Goal: Task Accomplishment & Management: Complete application form

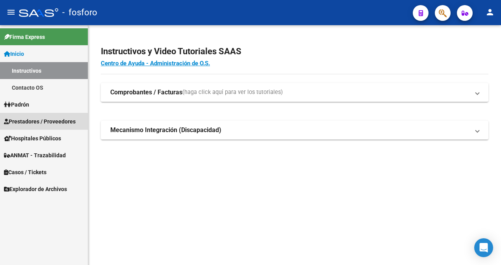
click at [43, 117] on span "Prestadores / Proveedores" at bounding box center [40, 121] width 72 height 9
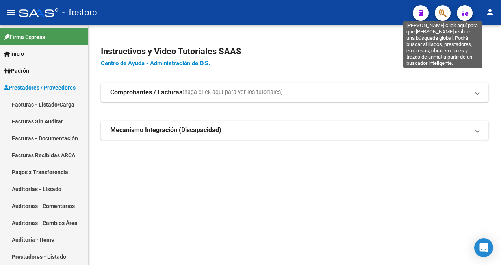
click at [443, 12] on icon "button" at bounding box center [442, 13] width 8 height 9
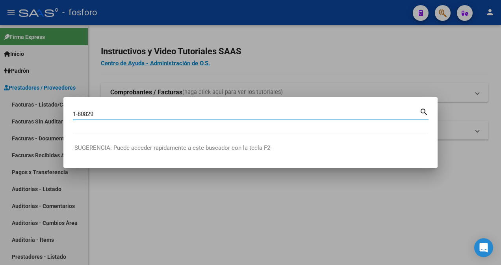
type input "1-80829"
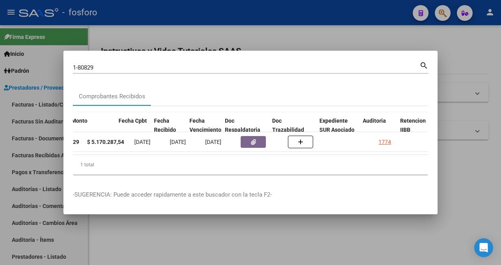
scroll to position [0, 331]
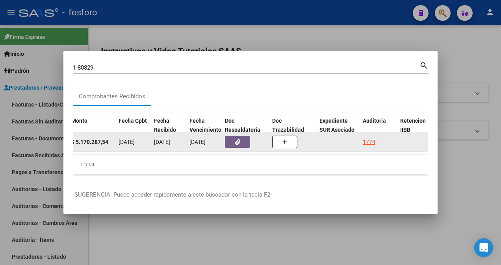
click at [375, 138] on div "1774" at bounding box center [377, 142] width 31 height 9
click at [371, 138] on div "1774" at bounding box center [368, 142] width 13 height 9
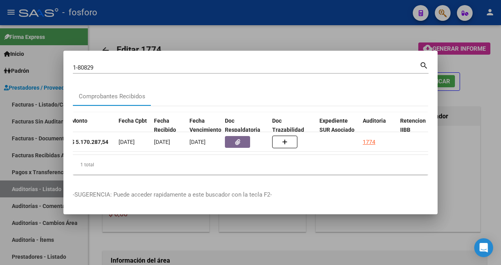
click at [450, 78] on div at bounding box center [250, 132] width 501 height 265
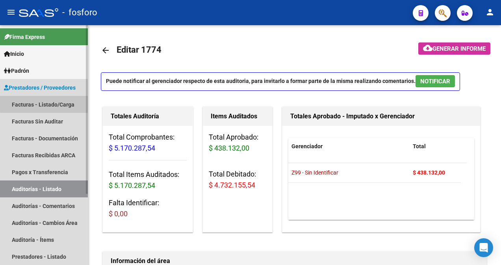
click at [54, 103] on link "Facturas - Listado/Carga" at bounding box center [44, 104] width 88 height 17
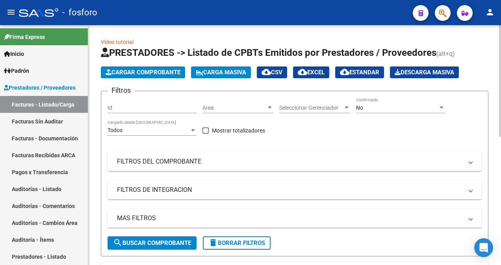
click at [271, 109] on div at bounding box center [269, 108] width 7 height 6
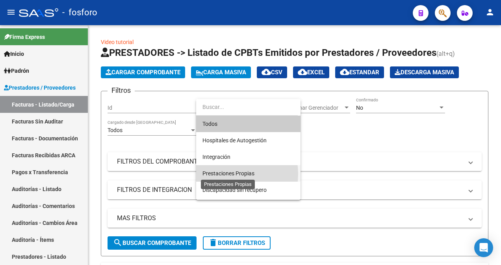
click at [231, 174] on span "Prestaciones Propias" at bounding box center [228, 173] width 52 height 6
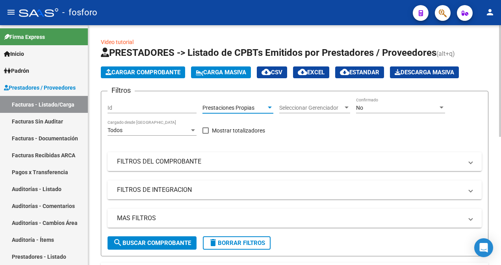
click at [158, 74] on span "Cargar Comprobante" at bounding box center [142, 72] width 75 height 7
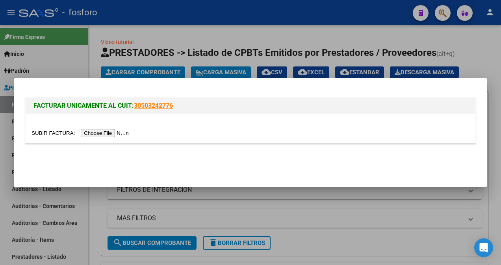
click at [96, 133] on input "file" at bounding box center [81, 133] width 100 height 8
click at [91, 131] on input "file" at bounding box center [81, 133] width 100 height 8
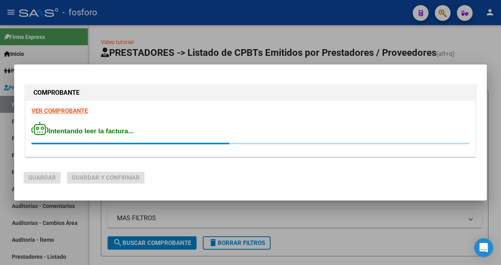
click at [65, 111] on strong "VER COMPROBANTE" at bounding box center [59, 110] width 56 height 7
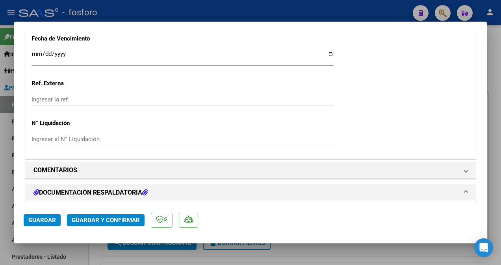
scroll to position [472, 0]
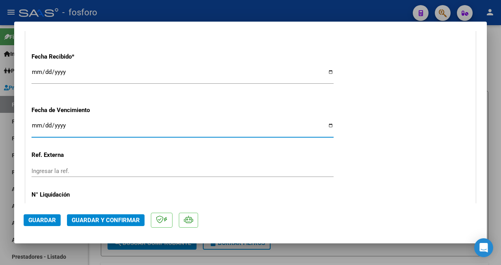
click at [34, 126] on input "Ingresar la fecha" at bounding box center [182, 128] width 302 height 13
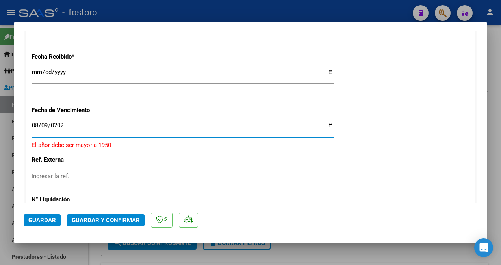
type input "[DATE]"
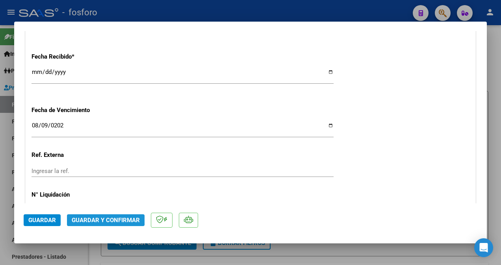
click at [96, 220] on span "Guardar y Confirmar" at bounding box center [106, 220] width 68 height 7
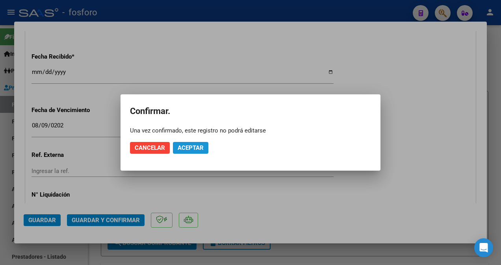
click at [203, 146] on span "Aceptar" at bounding box center [190, 147] width 26 height 7
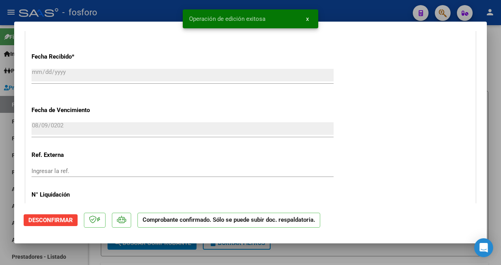
click at [0, 144] on div at bounding box center [250, 132] width 501 height 265
type input "$ 0,00"
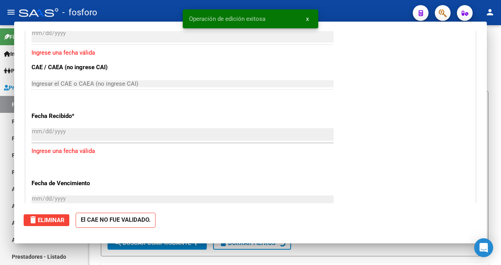
scroll to position [532, 0]
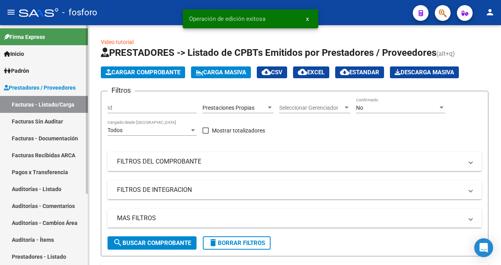
click at [52, 124] on link "Facturas Sin Auditar" at bounding box center [44, 121] width 88 height 17
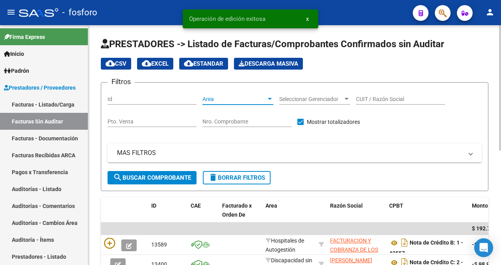
click at [271, 98] on div at bounding box center [270, 99] width 4 height 2
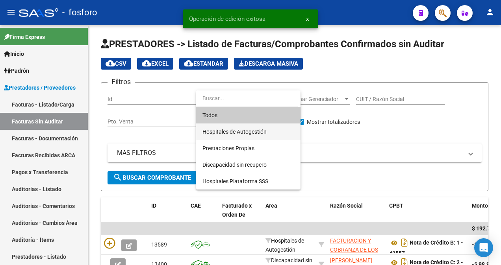
click at [246, 134] on span "Hospitales de Autogestión" at bounding box center [234, 132] width 64 height 6
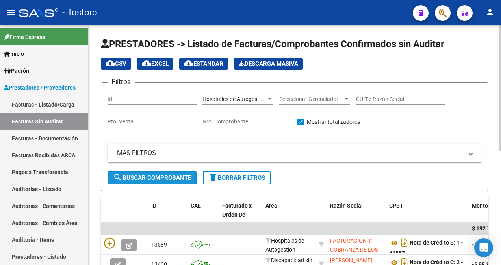
click at [168, 181] on span "search Buscar Comprobante" at bounding box center [152, 177] width 78 height 7
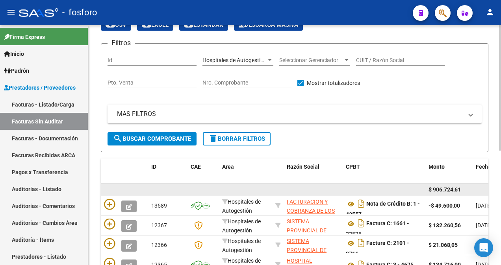
scroll to position [39, 0]
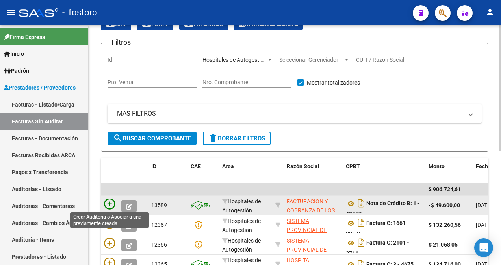
click at [106, 201] on icon at bounding box center [109, 204] width 11 height 11
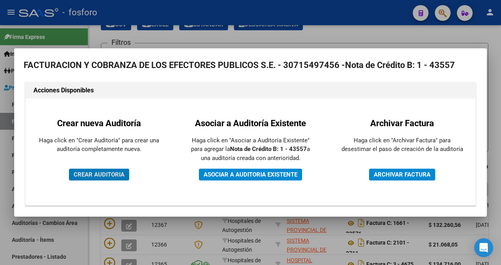
click at [109, 175] on span "CREAR AUDITORIA" at bounding box center [99, 174] width 51 height 7
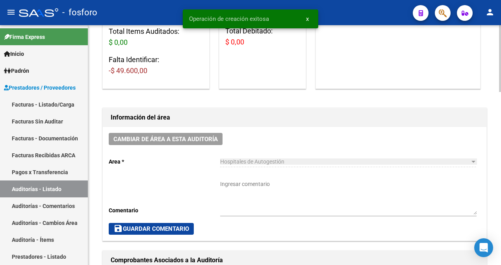
scroll to position [236, 0]
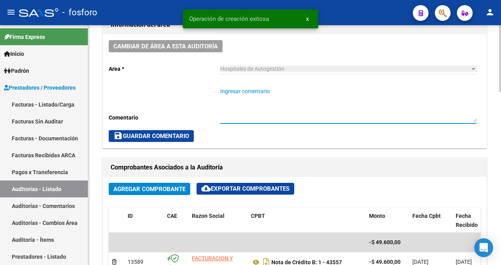
click at [257, 88] on textarea "Ingresar comentario" at bounding box center [348, 104] width 256 height 35
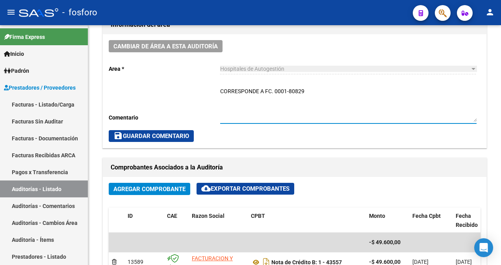
type textarea "CORRESPONDE A FC. 0001-80829"
click at [155, 133] on span "save Guardar Comentario" at bounding box center [151, 136] width 76 height 7
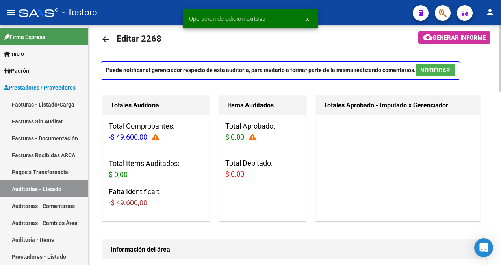
scroll to position [0, 0]
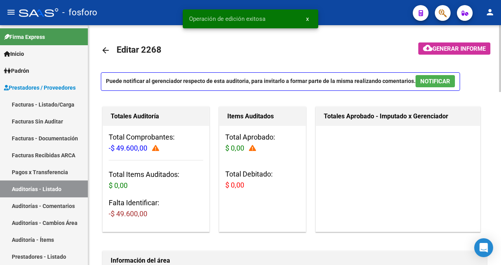
click at [433, 48] on span "Generar informe" at bounding box center [458, 48] width 53 height 7
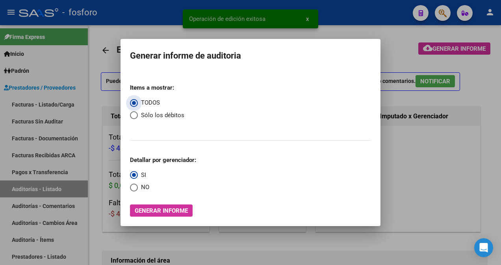
click at [178, 207] on span "Generar informe" at bounding box center [161, 210] width 53 height 7
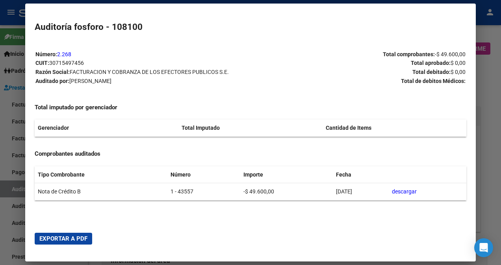
click at [60, 233] on button "Exportar a PDF" at bounding box center [63, 239] width 57 height 12
click at [59, 238] on span "Exportar a PDF" at bounding box center [63, 238] width 48 height 7
click at [9, 74] on div at bounding box center [250, 132] width 501 height 265
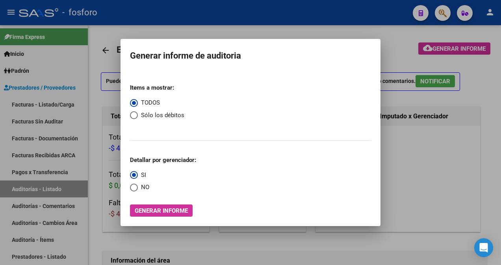
drag, startPoint x: 255, startPoint y: 23, endPoint x: 266, endPoint y: 6, distance: 20.3
click at [255, 23] on div at bounding box center [250, 132] width 501 height 265
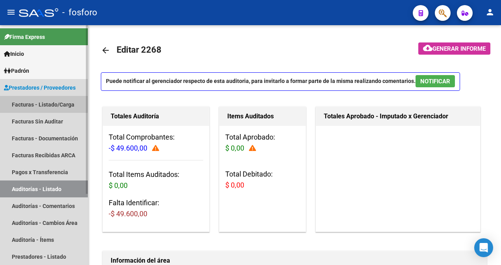
click at [35, 103] on link "Facturas - Listado/Carga" at bounding box center [44, 104] width 88 height 17
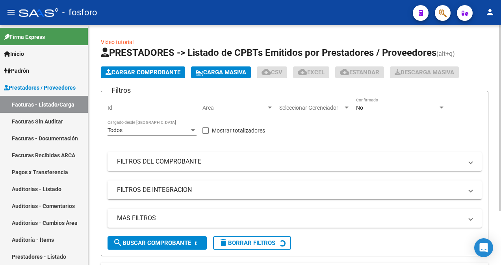
click at [268, 107] on div at bounding box center [270, 108] width 4 height 2
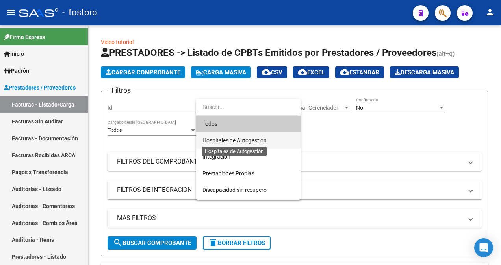
click at [238, 139] on span "Hospitales de Autogestión" at bounding box center [234, 140] width 64 height 6
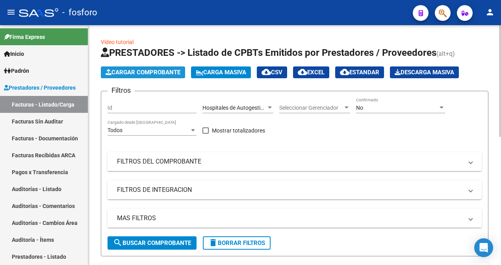
click at [168, 69] on span "Cargar Comprobante" at bounding box center [142, 72] width 75 height 7
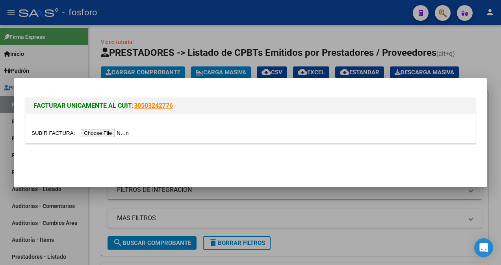
click at [102, 132] on input "file" at bounding box center [81, 133] width 100 height 8
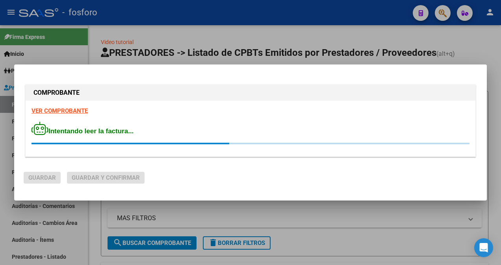
click at [71, 112] on strong "VER COMPROBANTE" at bounding box center [59, 110] width 56 height 7
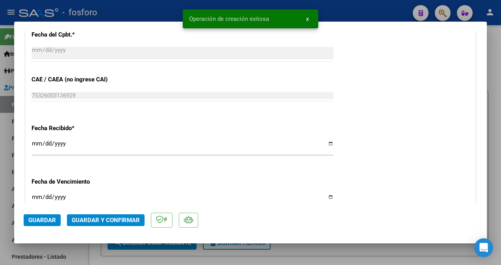
scroll to position [472, 0]
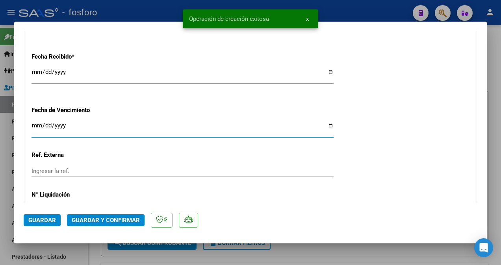
click at [35, 125] on input "Ingresar la fecha" at bounding box center [182, 128] width 302 height 13
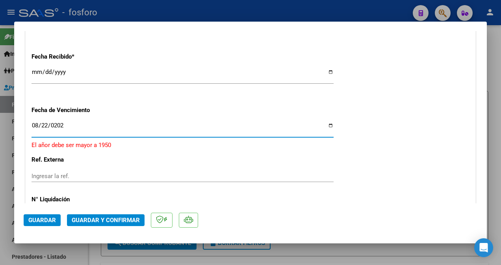
type input "[DATE]"
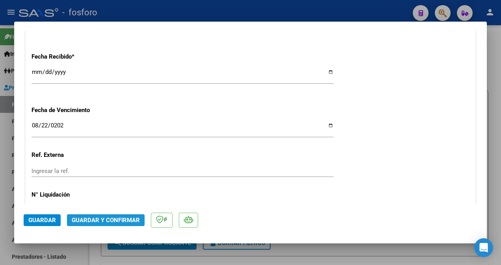
click at [81, 221] on span "Guardar y Confirmar" at bounding box center [106, 220] width 68 height 7
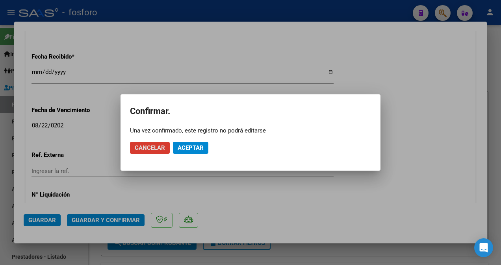
click at [193, 150] on span "Aceptar" at bounding box center [190, 147] width 26 height 7
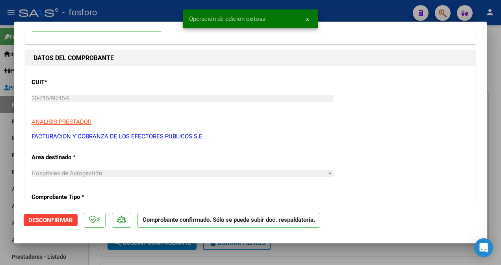
scroll to position [0, 0]
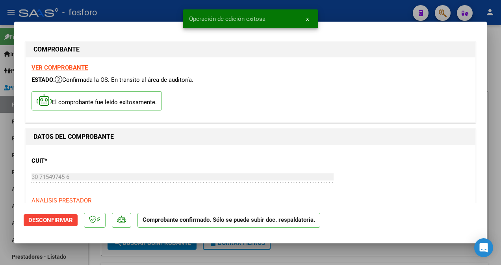
click at [10, 63] on div at bounding box center [250, 132] width 501 height 265
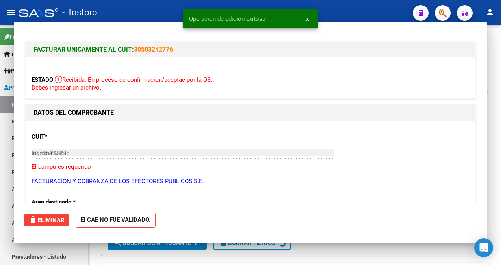
type input "$ 0,00"
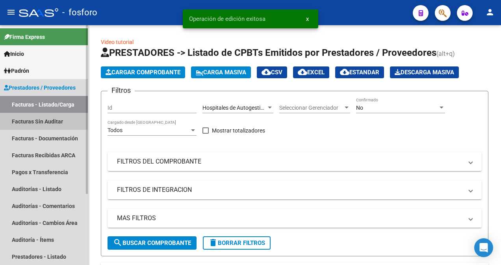
click at [24, 119] on link "Facturas Sin Auditar" at bounding box center [44, 121] width 88 height 17
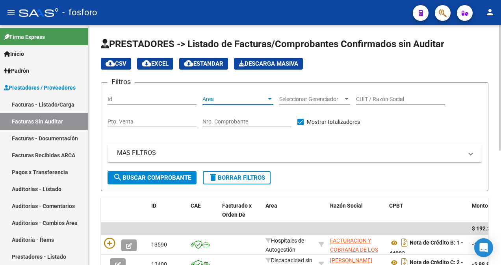
click at [270, 97] on div at bounding box center [269, 99] width 7 height 6
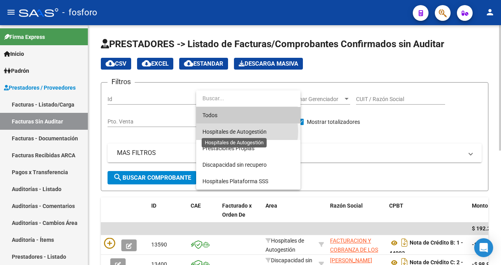
click at [238, 131] on span "Hospitales de Autogestión" at bounding box center [234, 132] width 64 height 6
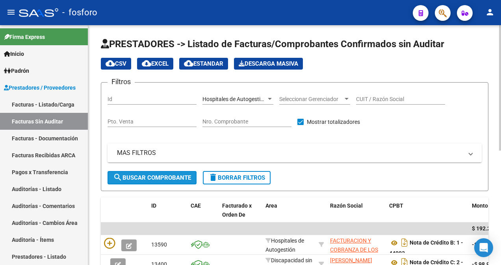
click at [161, 175] on span "search Buscar Comprobante" at bounding box center [152, 177] width 78 height 7
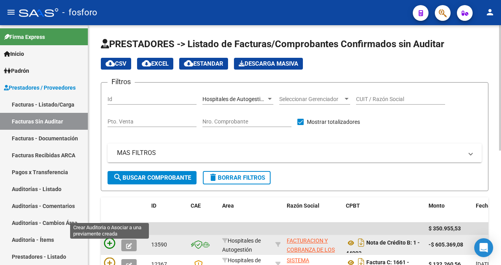
click at [111, 244] on icon at bounding box center [109, 243] width 11 height 11
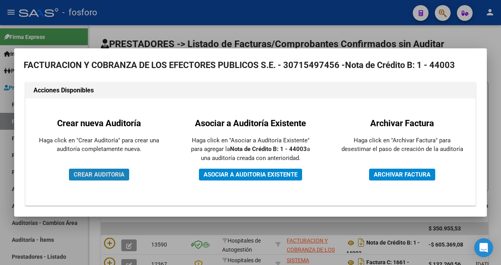
click at [105, 178] on button "CREAR AUDITORIA" at bounding box center [99, 175] width 60 height 12
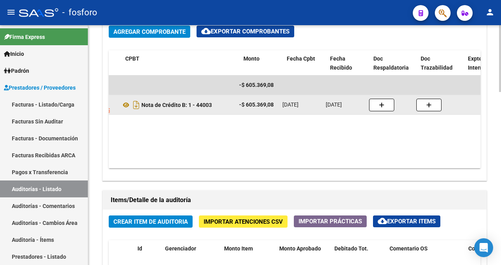
scroll to position [0, 142]
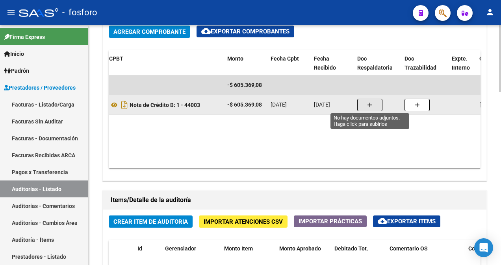
click at [373, 103] on button "button" at bounding box center [369, 105] width 25 height 13
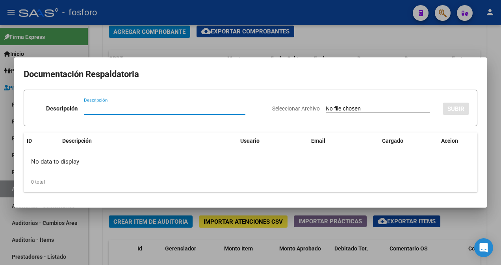
type input "D"
type input "RESPUESTA"
click at [325, 110] on input "Seleccionar Archivo" at bounding box center [377, 108] width 104 height 7
type input "C:\fakepath\RESPUESTA NC 44003.pdf"
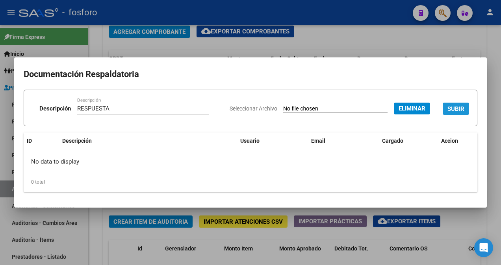
click at [457, 107] on span "SUBIR" at bounding box center [455, 108] width 17 height 7
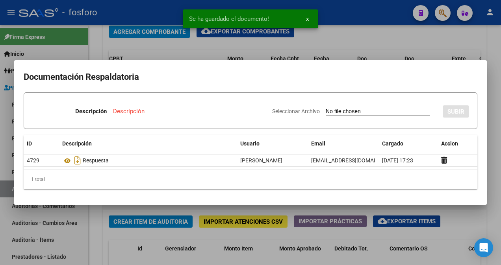
click at [269, 211] on div at bounding box center [250, 132] width 501 height 265
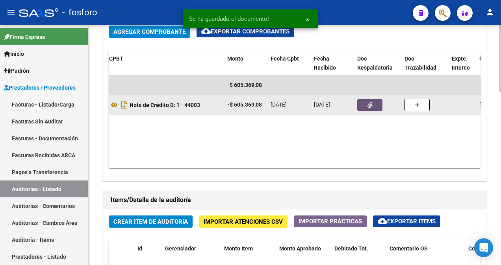
click at [368, 107] on icon "button" at bounding box center [369, 105] width 5 height 6
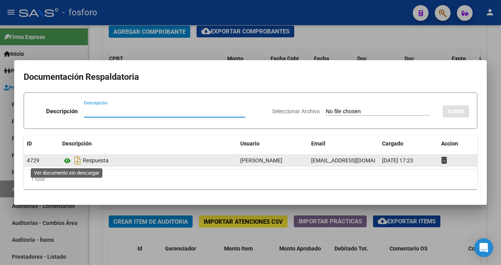
click at [69, 159] on icon at bounding box center [67, 160] width 10 height 9
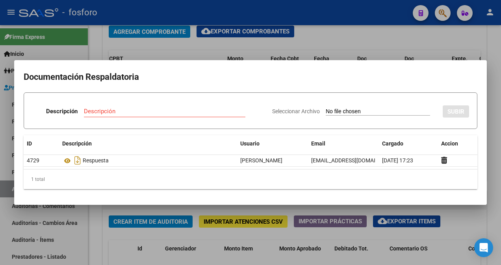
click at [114, 209] on div at bounding box center [250, 132] width 501 height 265
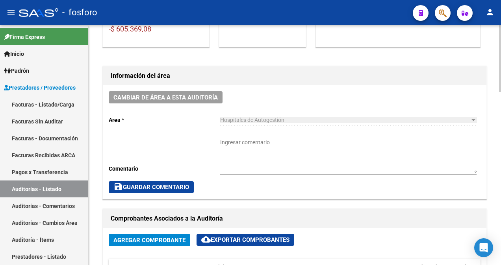
scroll to position [157, 0]
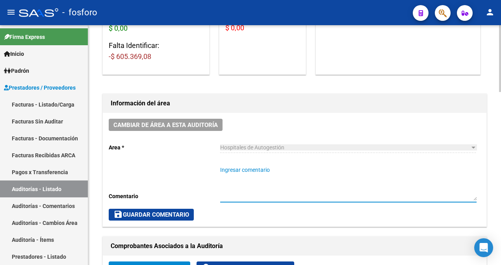
click at [228, 170] on textarea "Ingresar comentario" at bounding box center [348, 183] width 256 height 35
type textarea "CORRESPONDE A FC. 0001-81397"
drag, startPoint x: 156, startPoint y: 212, endPoint x: 186, endPoint y: 203, distance: 31.1
click at [156, 212] on span "save Guardar Comentario" at bounding box center [151, 214] width 76 height 7
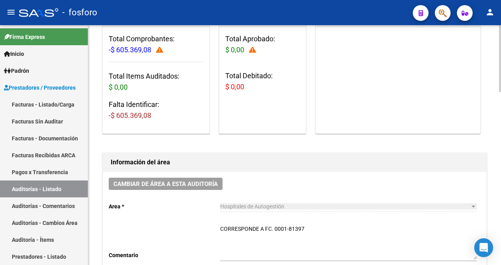
scroll to position [0, 0]
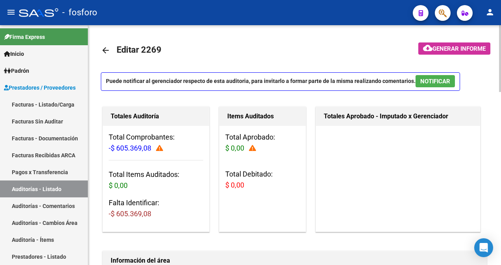
click at [441, 50] on span "Generar informe" at bounding box center [458, 48] width 53 height 7
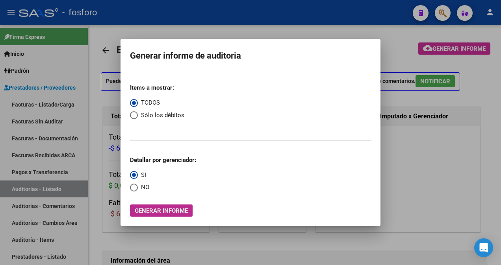
click at [167, 210] on span "Generar informe" at bounding box center [161, 210] width 53 height 7
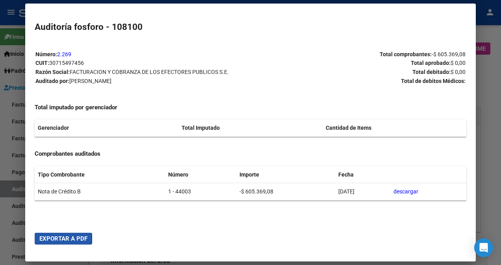
click at [58, 238] on span "Exportar a PDF" at bounding box center [63, 238] width 48 height 7
drag, startPoint x: 20, startPoint y: 155, endPoint x: 56, endPoint y: 114, distance: 54.6
click at [20, 154] on div at bounding box center [250, 132] width 501 height 265
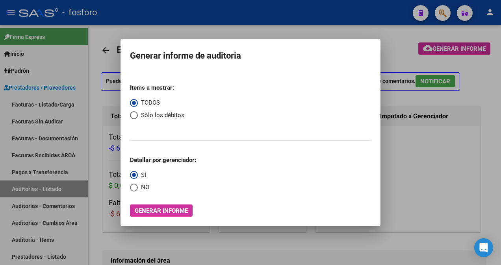
click at [88, 72] on div at bounding box center [250, 132] width 501 height 265
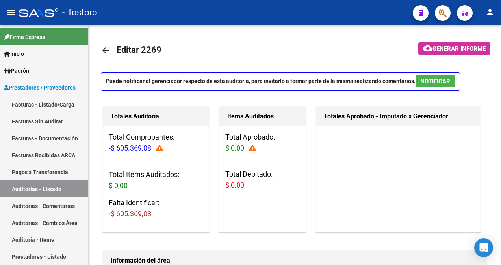
click at [448, 13] on button "button" at bounding box center [442, 13] width 16 height 16
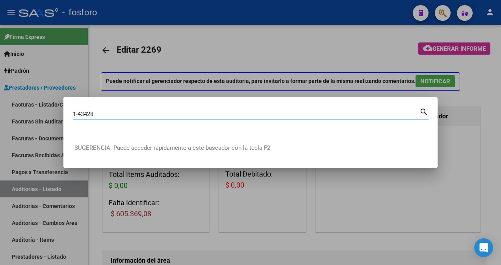
type input "1-43428"
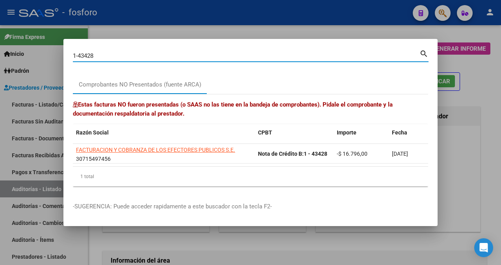
click at [456, 113] on div at bounding box center [250, 132] width 501 height 265
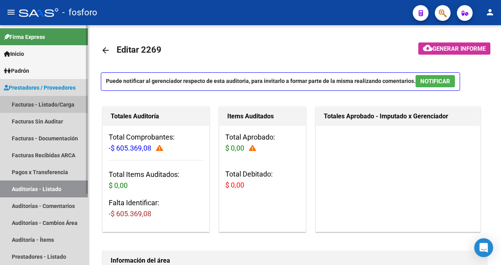
click at [29, 101] on link "Facturas - Listado/Carga" at bounding box center [44, 104] width 88 height 17
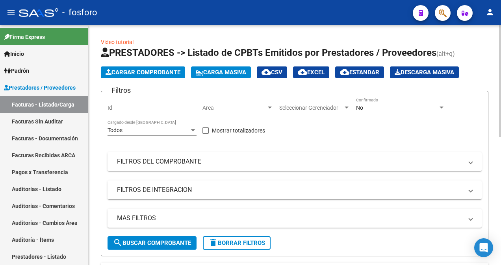
click at [270, 106] on div at bounding box center [269, 108] width 7 height 6
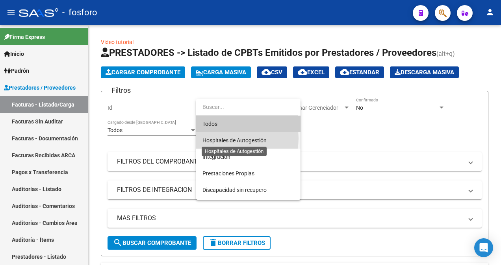
click at [234, 139] on span "Hospitales de Autogestión" at bounding box center [234, 140] width 64 height 6
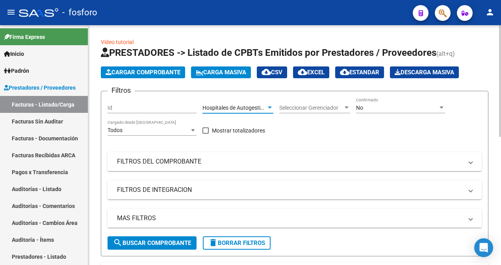
click at [158, 69] on span "Cargar Comprobante" at bounding box center [142, 72] width 75 height 7
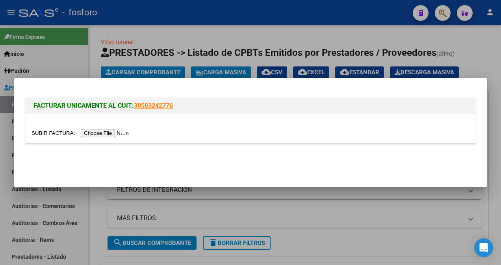
click at [107, 133] on input "file" at bounding box center [81, 133] width 100 height 8
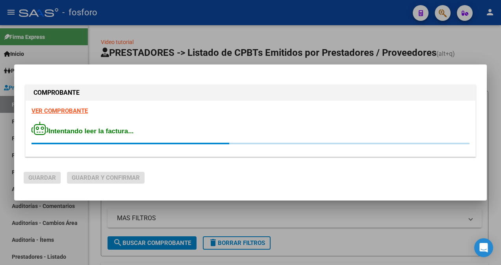
click at [55, 109] on div "COMPROBANTE VER COMPROBANTE Intentando leer la factura..." at bounding box center [250, 122] width 453 height 78
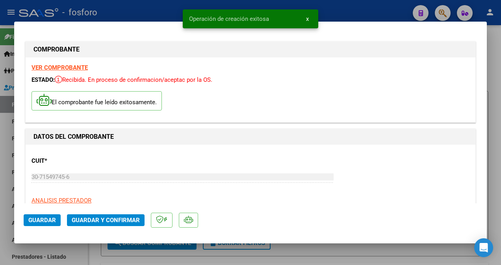
click at [68, 71] on strong "VER COMPROBANTE" at bounding box center [59, 67] width 56 height 7
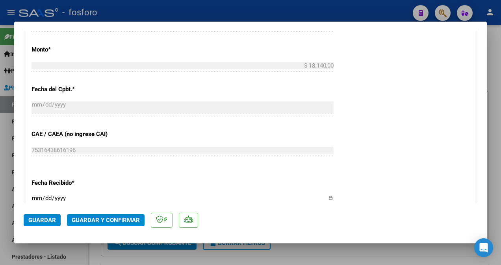
scroll to position [433, 0]
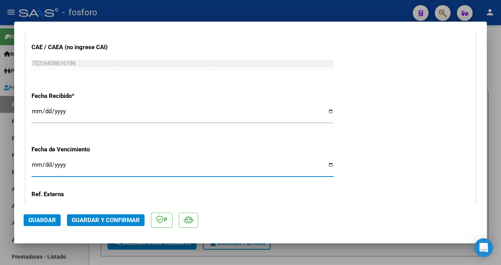
click at [35, 164] on input "Ingresar la fecha" at bounding box center [182, 168] width 302 height 13
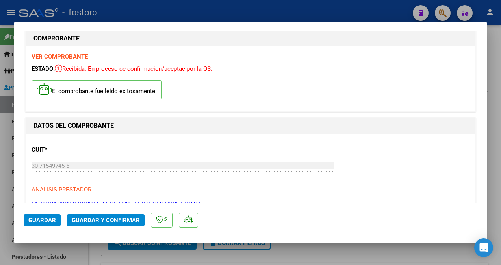
scroll to position [0, 0]
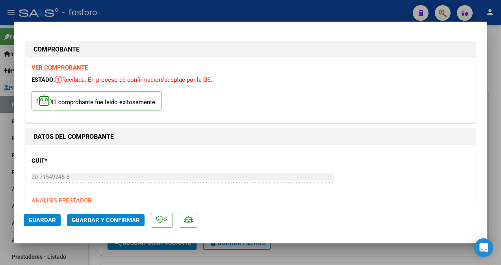
click at [66, 63] on div "VER COMPROBANTE ESTADO: Recibida. En proceso de confirmacion/aceptac por la OS.…" at bounding box center [250, 89] width 449 height 65
click at [75, 69] on strong "VER COMPROBANTE" at bounding box center [59, 67] width 56 height 7
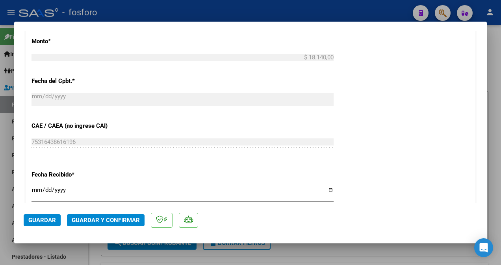
scroll to position [472, 0]
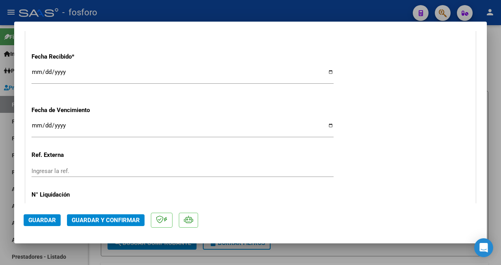
click at [36, 129] on input "Ingresar la fecha" at bounding box center [182, 128] width 302 height 13
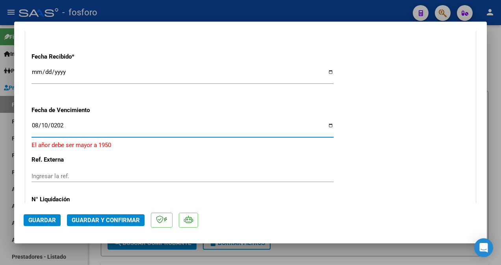
type input "[DATE]"
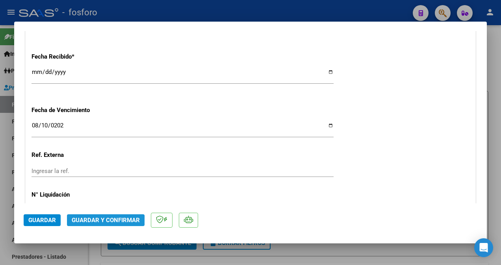
click at [87, 223] on span "Guardar y Confirmar" at bounding box center [106, 220] width 68 height 7
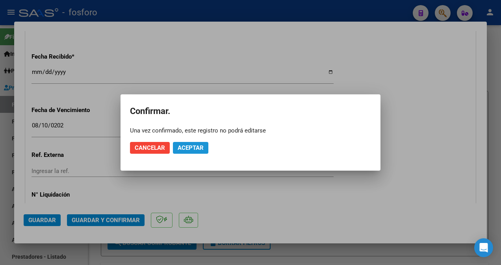
drag, startPoint x: 191, startPoint y: 150, endPoint x: 278, endPoint y: 132, distance: 88.4
click at [192, 149] on span "Aceptar" at bounding box center [190, 147] width 26 height 7
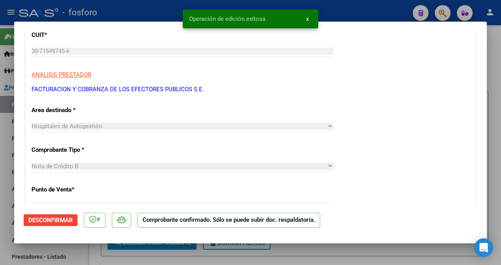
scroll to position [0, 0]
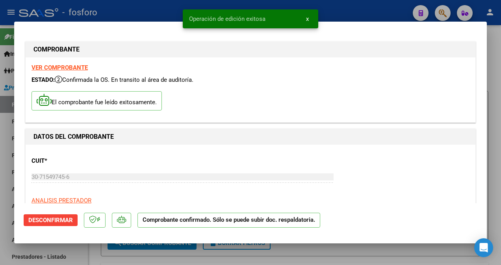
click at [7, 97] on div at bounding box center [250, 132] width 501 height 265
type input "$ 0,00"
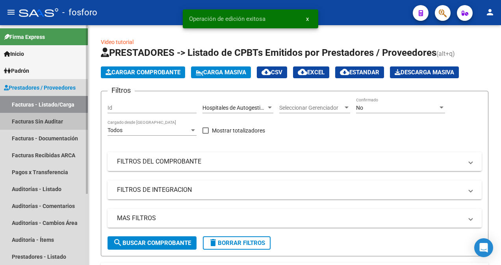
click at [21, 121] on link "Facturas Sin Auditar" at bounding box center [44, 121] width 88 height 17
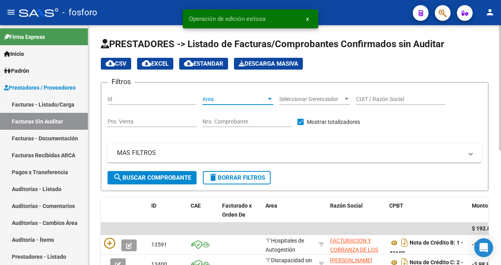
click at [270, 97] on div at bounding box center [269, 99] width 7 height 6
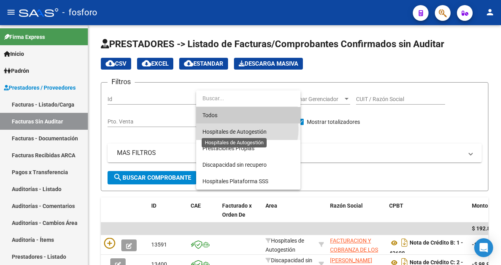
click at [242, 129] on span "Hospitales de Autogestión" at bounding box center [234, 132] width 64 height 6
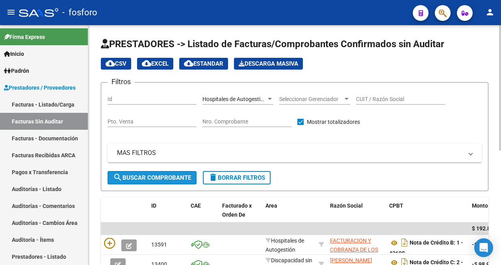
click at [179, 175] on span "search Buscar Comprobante" at bounding box center [152, 177] width 78 height 7
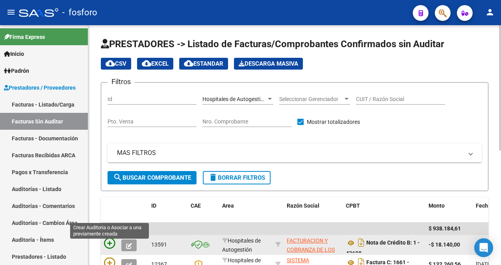
click at [107, 245] on icon at bounding box center [109, 243] width 11 height 11
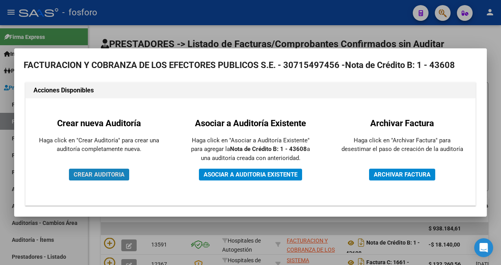
click at [103, 175] on span "CREAR AUDITORIA" at bounding box center [99, 174] width 51 height 7
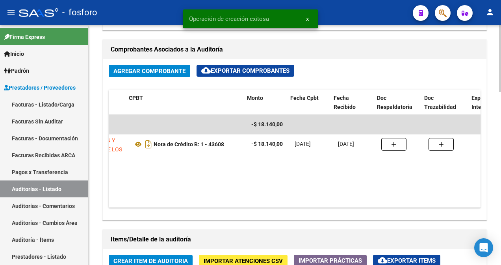
scroll to position [0, 157]
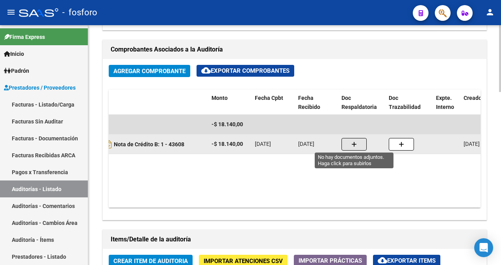
click at [354, 143] on icon "button" at bounding box center [354, 145] width 6 height 6
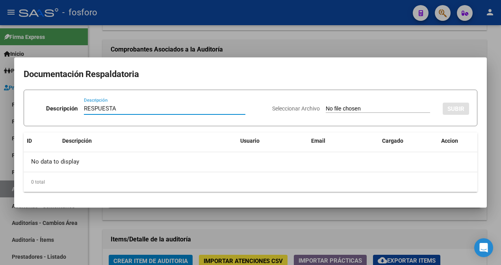
type input "RESPUESTA"
click at [348, 104] on div "Seleccionar Archivo SUBIR" at bounding box center [370, 107] width 197 height 23
click at [347, 108] on input "Seleccionar Archivo" at bounding box center [377, 108] width 104 height 7
type input "C:\fakepath\RESPUESTA NC 43608.pdf"
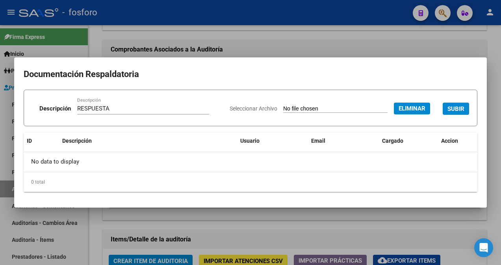
click at [457, 105] on span "SUBIR" at bounding box center [455, 108] width 17 height 7
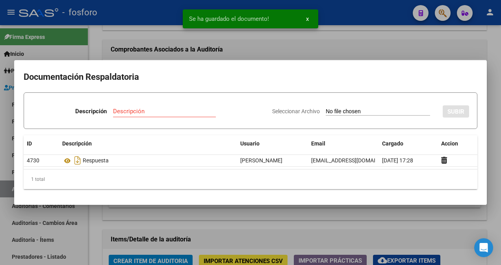
click at [90, 218] on div at bounding box center [250, 132] width 501 height 265
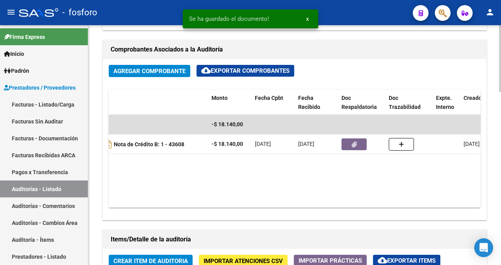
click at [115, 207] on div "Agregar Comprobante cloud_download Exportar Comprobantes ID CAE Razon Social CP…" at bounding box center [294, 139] width 383 height 161
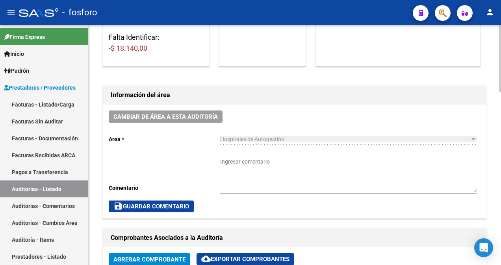
scroll to position [157, 0]
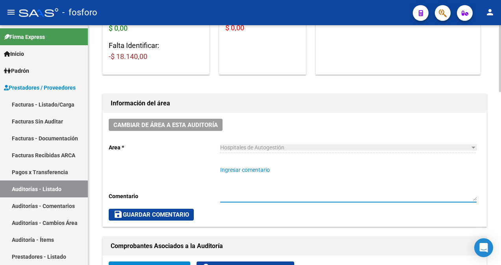
click at [229, 169] on textarea "Ingresar comentario" at bounding box center [348, 183] width 256 height 35
type textarea "CORRESPONDE A FC. 0001-81530"
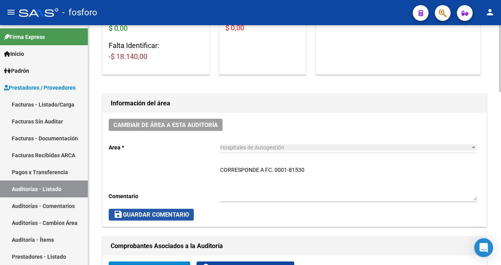
drag, startPoint x: 145, startPoint y: 211, endPoint x: 150, endPoint y: 209, distance: 5.7
click at [145, 211] on span "save Guardar Comentario" at bounding box center [151, 214] width 76 height 7
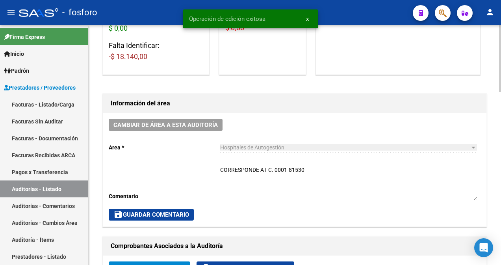
scroll to position [0, 0]
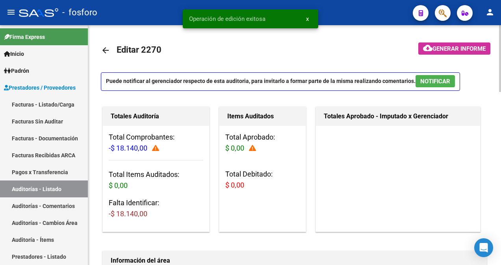
click at [436, 49] on span "Generar informe" at bounding box center [458, 48] width 53 height 7
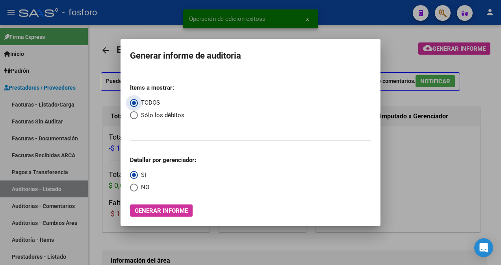
click at [181, 209] on span "Generar informe" at bounding box center [161, 210] width 53 height 7
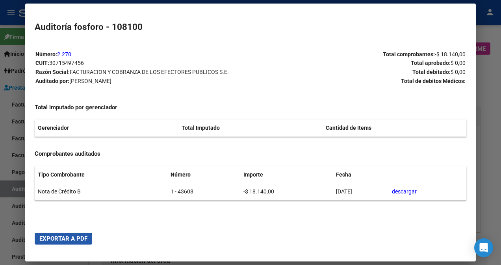
click at [42, 242] on button "Exportar a PDF" at bounding box center [63, 239] width 57 height 12
click at [14, 233] on div at bounding box center [250, 132] width 501 height 265
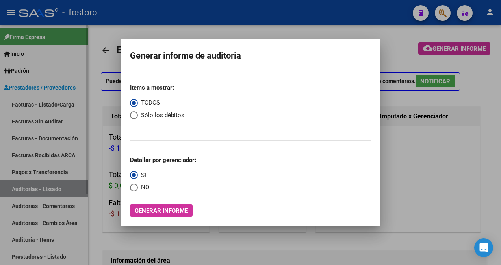
drag, startPoint x: 99, startPoint y: 91, endPoint x: 85, endPoint y: 89, distance: 13.9
click at [94, 91] on div at bounding box center [250, 132] width 501 height 265
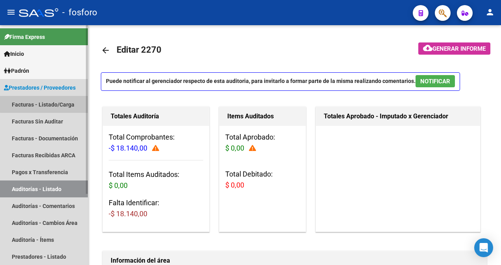
click at [51, 102] on link "Facturas - Listado/Carga" at bounding box center [44, 104] width 88 height 17
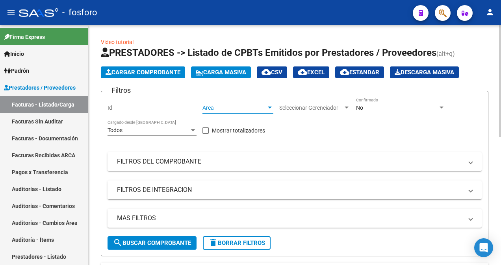
click at [271, 107] on div at bounding box center [270, 108] width 4 height 2
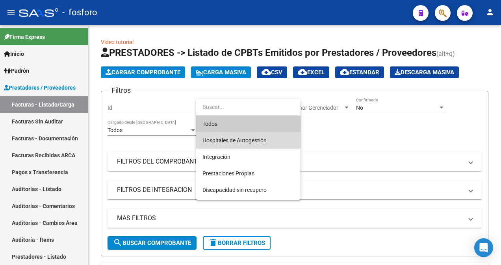
click at [256, 136] on span "Hospitales de Autogestión" at bounding box center [248, 140] width 92 height 17
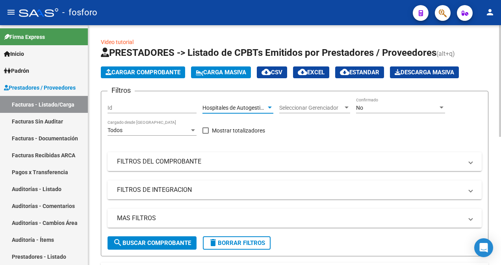
click at [152, 71] on span "Cargar Comprobante" at bounding box center [142, 72] width 75 height 7
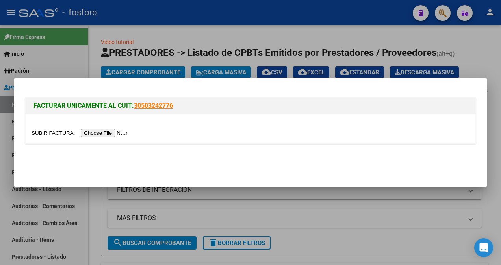
click at [110, 135] on input "file" at bounding box center [81, 133] width 100 height 8
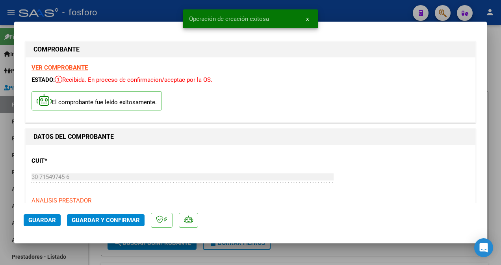
click at [56, 67] on strong "VER COMPROBANTE" at bounding box center [59, 67] width 56 height 7
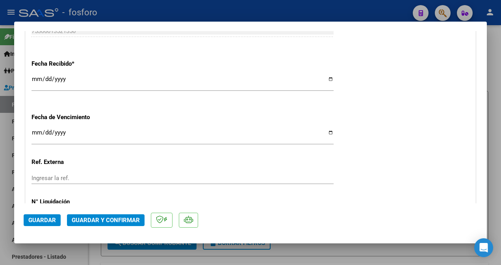
scroll to position [472, 0]
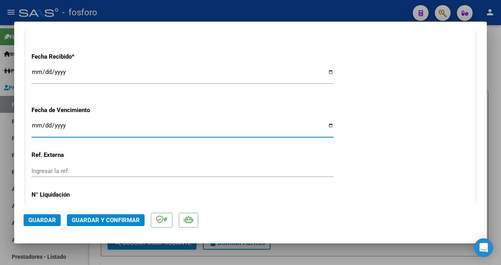
click at [35, 125] on input "Ingresar la fecha" at bounding box center [182, 128] width 302 height 13
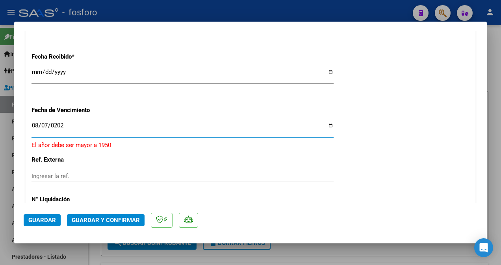
type input "[DATE]"
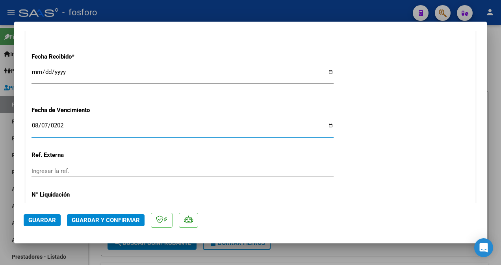
click at [96, 217] on span "Guardar y Confirmar" at bounding box center [106, 220] width 68 height 7
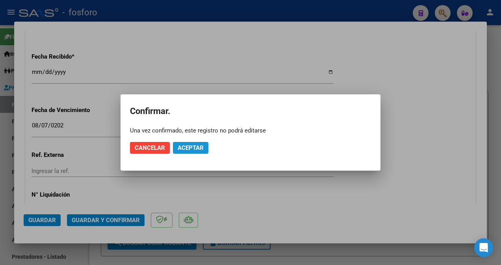
click at [192, 150] on span "Aceptar" at bounding box center [190, 147] width 26 height 7
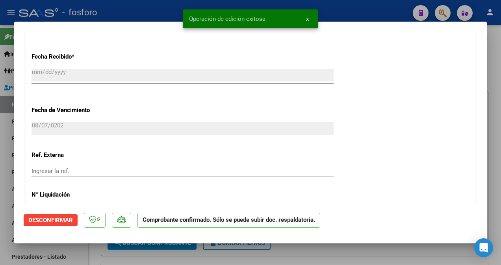
click at [6, 146] on div at bounding box center [250, 132] width 501 height 265
type input "$ 0,00"
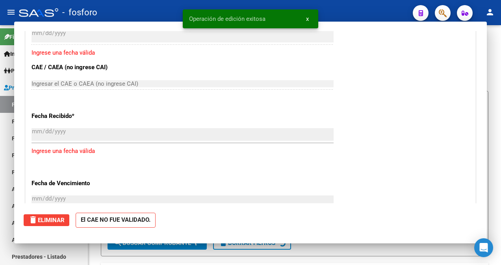
scroll to position [532, 0]
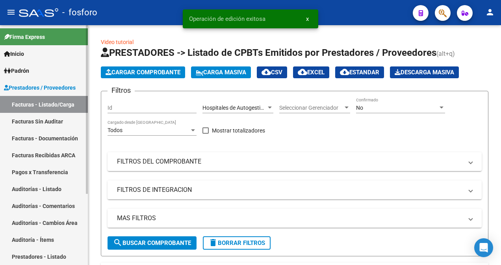
drag, startPoint x: 29, startPoint y: 120, endPoint x: 46, endPoint y: 118, distance: 16.7
click at [29, 120] on link "Facturas Sin Auditar" at bounding box center [44, 121] width 88 height 17
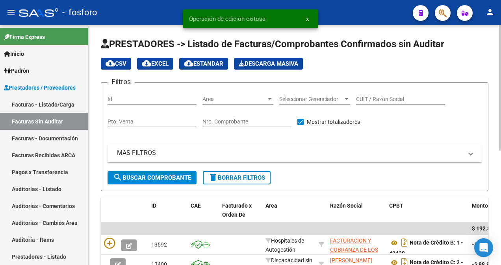
click at [272, 96] on div at bounding box center [269, 99] width 7 height 6
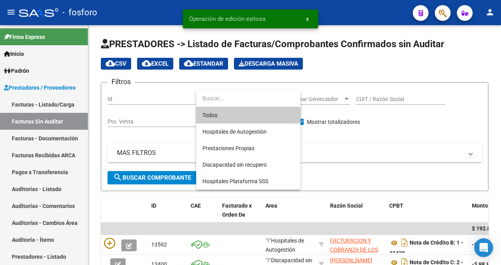
click at [172, 100] on div at bounding box center [250, 132] width 501 height 265
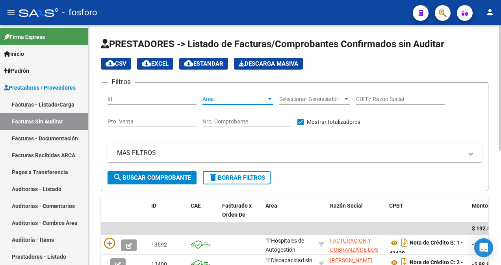
click at [271, 97] on div at bounding box center [269, 99] width 7 height 6
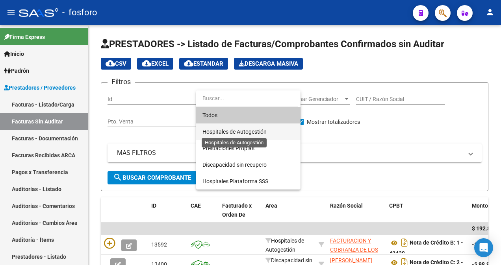
click at [240, 132] on span "Hospitales de Autogestión" at bounding box center [234, 132] width 64 height 6
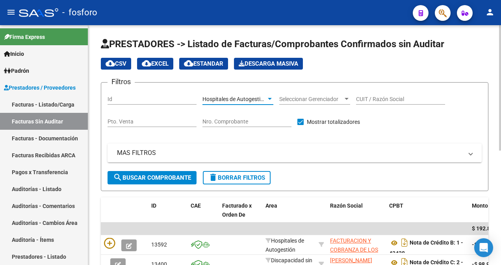
click at [175, 178] on span "search Buscar Comprobante" at bounding box center [152, 177] width 78 height 7
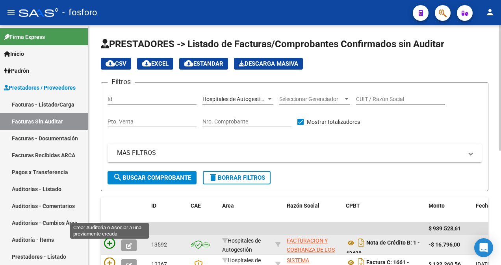
click at [109, 240] on icon at bounding box center [109, 243] width 11 height 11
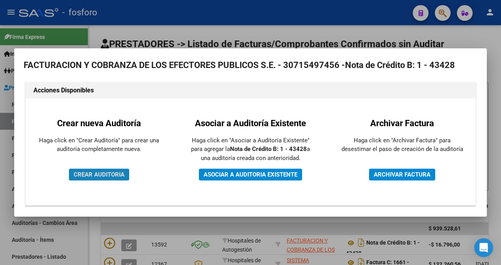
click at [107, 172] on span "CREAR AUDITORIA" at bounding box center [99, 174] width 51 height 7
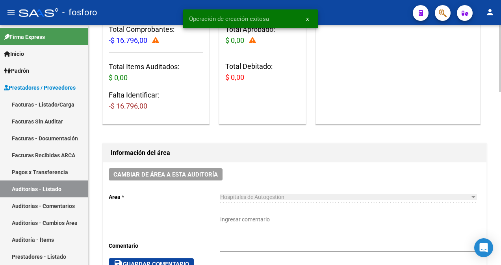
scroll to position [118, 0]
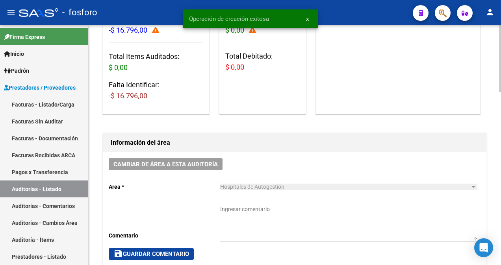
click at [234, 205] on textarea "Ingresar comentario" at bounding box center [348, 222] width 256 height 35
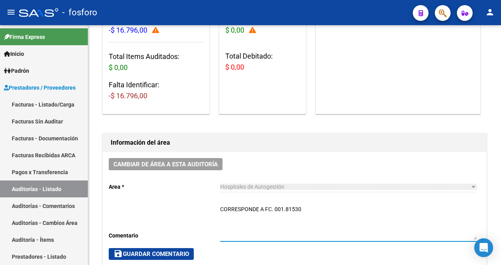
type textarea "CORRESPONDE A FC. 001.81530"
click at [149, 247] on div "Cambiar de área a esta auditoría Area * Hospitales de Autogestión Seleccionar a…" at bounding box center [294, 209] width 383 height 114
click at [148, 249] on button "save Guardar Comentario" at bounding box center [151, 254] width 85 height 12
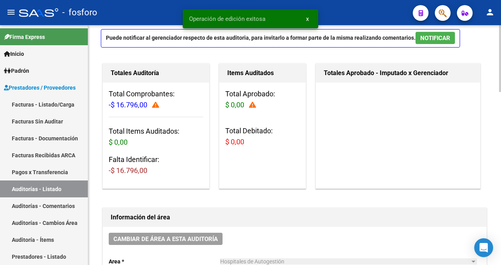
scroll to position [0, 0]
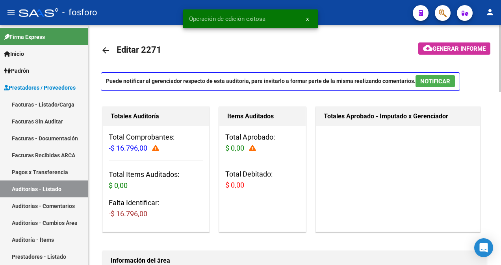
click at [440, 49] on span "Generar informe" at bounding box center [458, 48] width 53 height 7
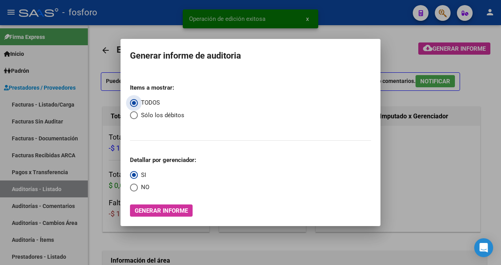
click at [165, 208] on span "Generar informe" at bounding box center [161, 210] width 53 height 7
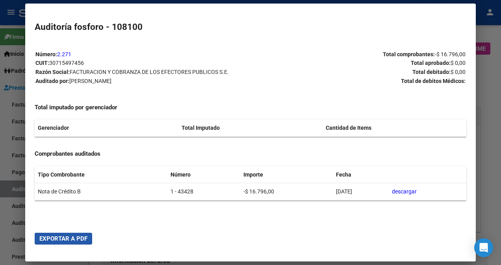
click at [80, 236] on span "Exportar a PDF" at bounding box center [63, 238] width 48 height 7
click at [11, 189] on div at bounding box center [250, 132] width 501 height 265
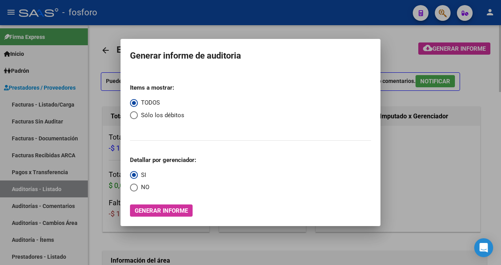
drag, startPoint x: 489, startPoint y: 64, endPoint x: 485, endPoint y: 34, distance: 30.2
click at [489, 64] on div at bounding box center [250, 132] width 501 height 265
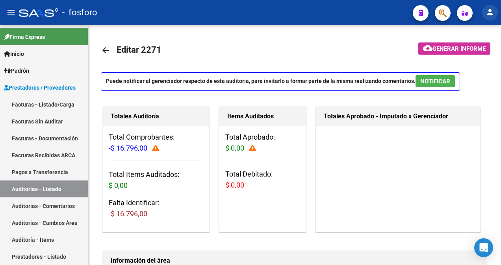
click at [490, 14] on mat-icon "person" at bounding box center [489, 11] width 9 height 9
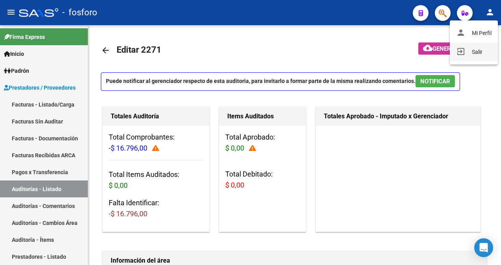
click at [471, 52] on button "exit_to_app Salir" at bounding box center [473, 51] width 48 height 19
